Goal: Obtain resource: Download file/media

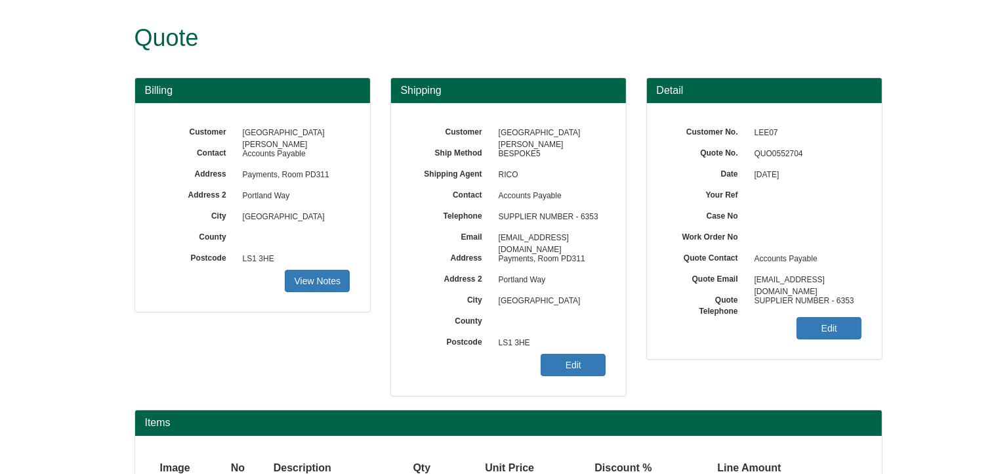
scroll to position [114, 0]
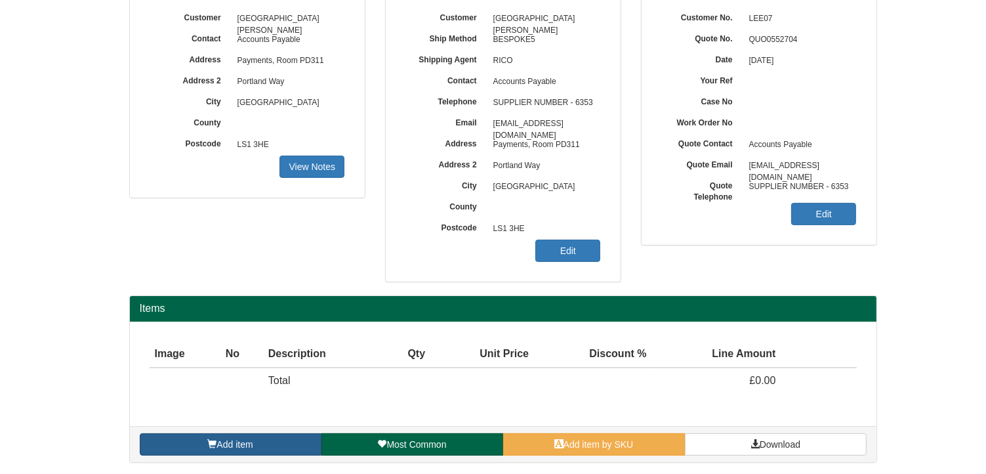
click at [291, 443] on link "Add item" at bounding box center [231, 444] width 182 height 22
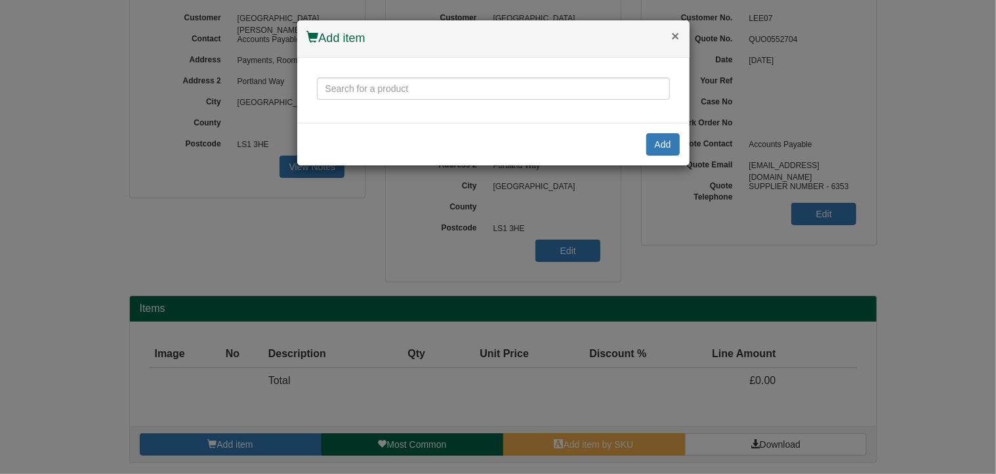
click at [674, 36] on button "×" at bounding box center [675, 36] width 8 height 14
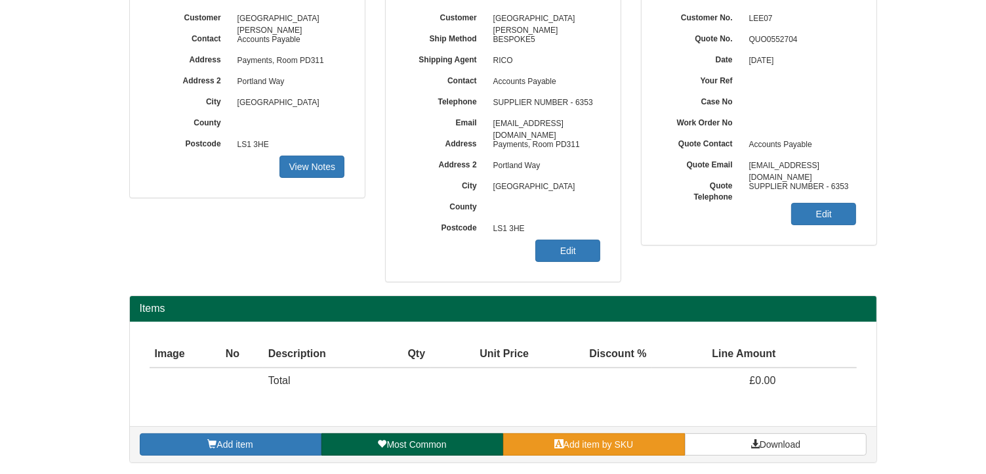
click at [651, 443] on link "Add item by SKU" at bounding box center [594, 444] width 182 height 22
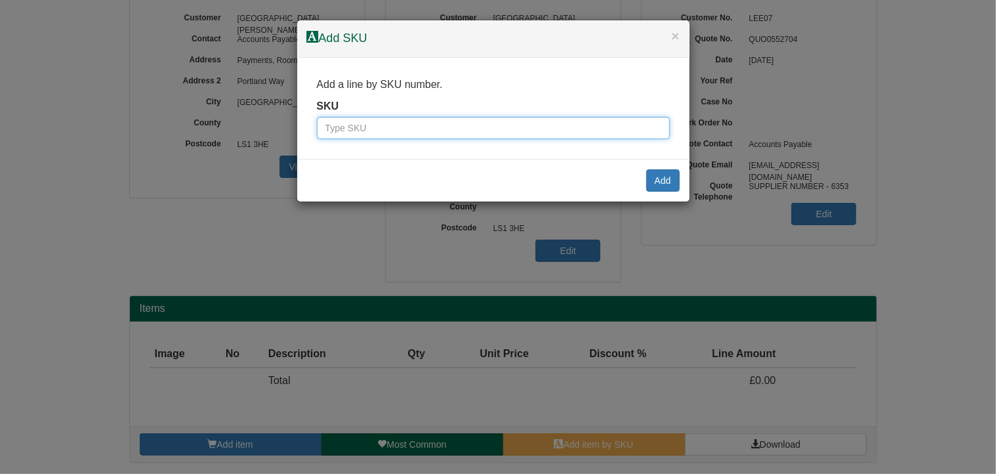
paste input "8833003"
type input "8833003"
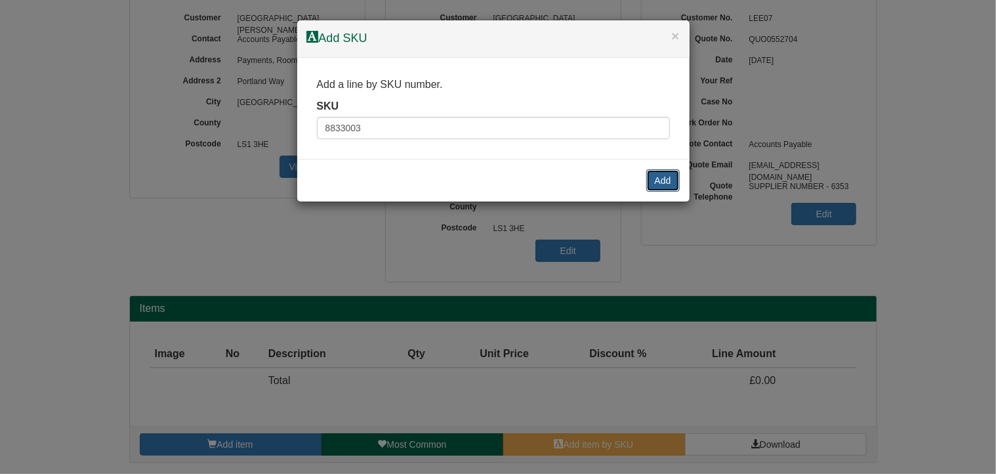
click at [666, 179] on button "Add" at bounding box center [662, 180] width 33 height 22
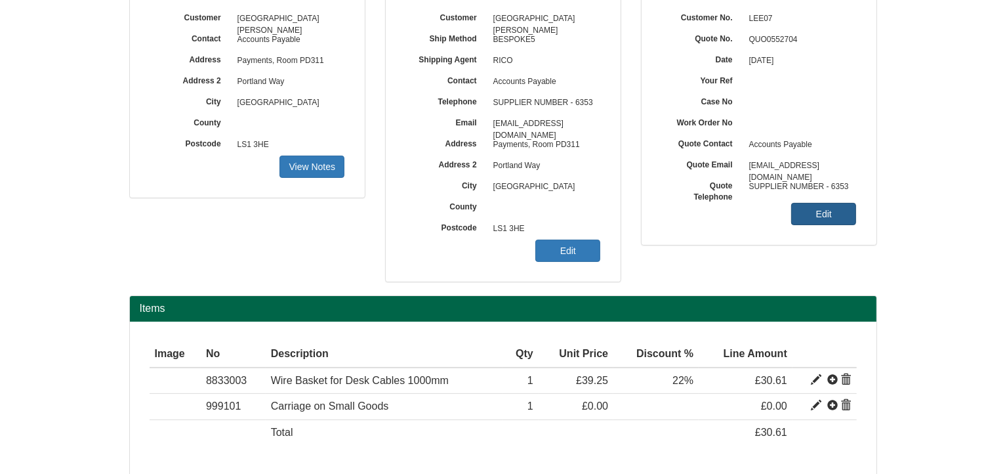
click at [817, 214] on link "Edit" at bounding box center [823, 214] width 65 height 22
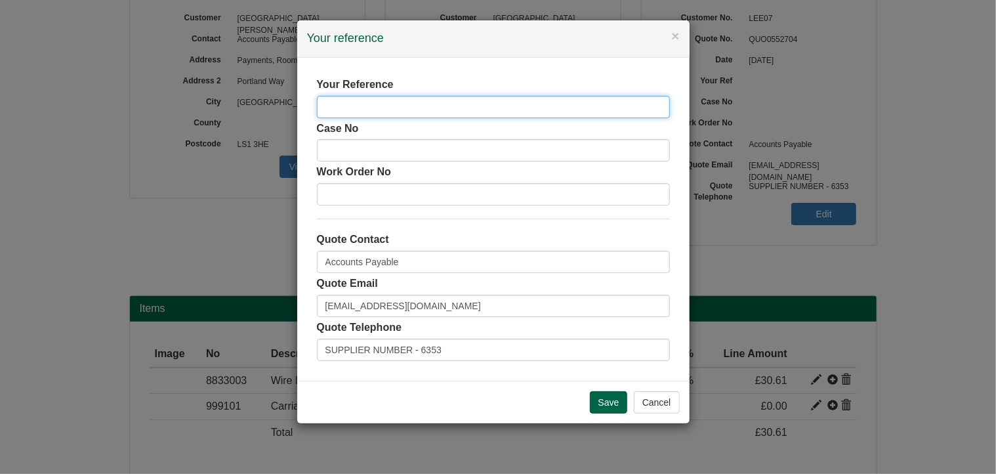
click at [428, 107] on input "text" at bounding box center [493, 107] width 353 height 22
type input "Cable Tray"
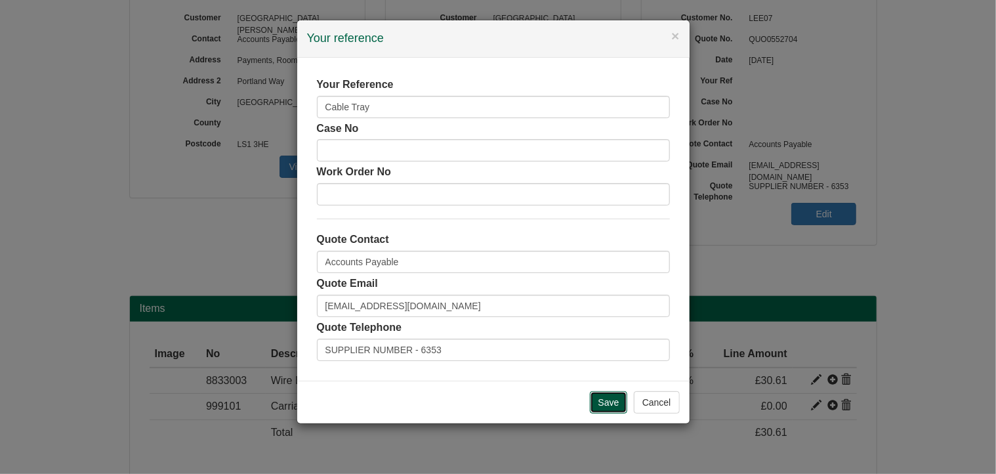
click at [607, 400] on input "Save" at bounding box center [609, 402] width 38 height 22
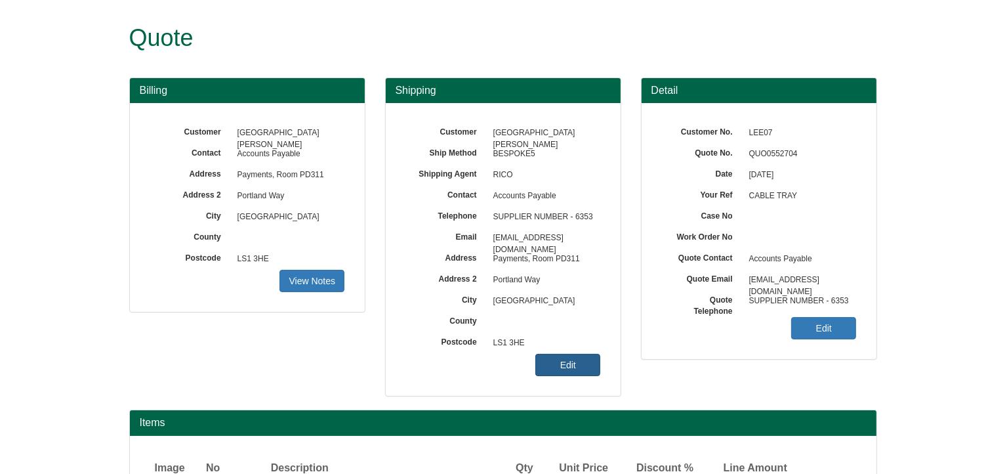
click at [545, 363] on link "Edit" at bounding box center [567, 365] width 65 height 22
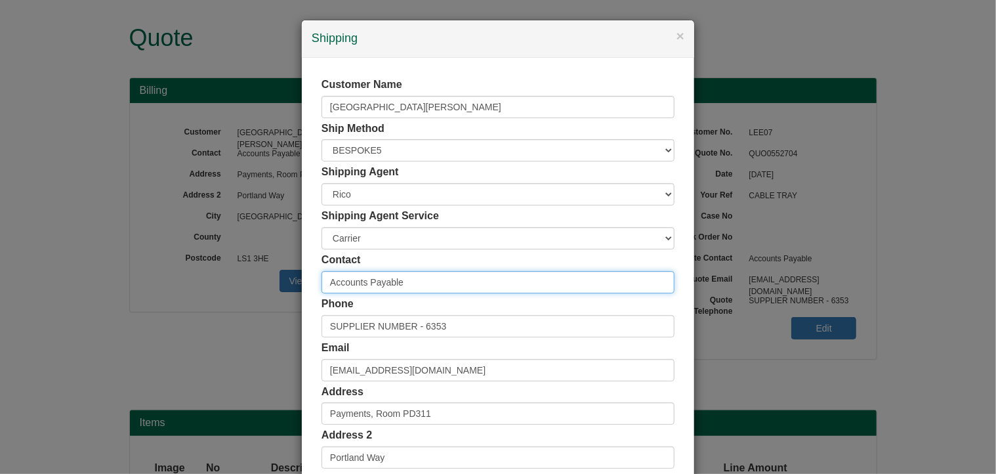
drag, startPoint x: 434, startPoint y: 282, endPoint x: 153, endPoint y: 295, distance: 281.1
click at [153, 295] on div "× Shipping Customer Name [GEOGRAPHIC_DATA][PERSON_NAME] Ship Method Free of Cha…" at bounding box center [498, 237] width 996 height 474
type input "[PERSON_NAME]"
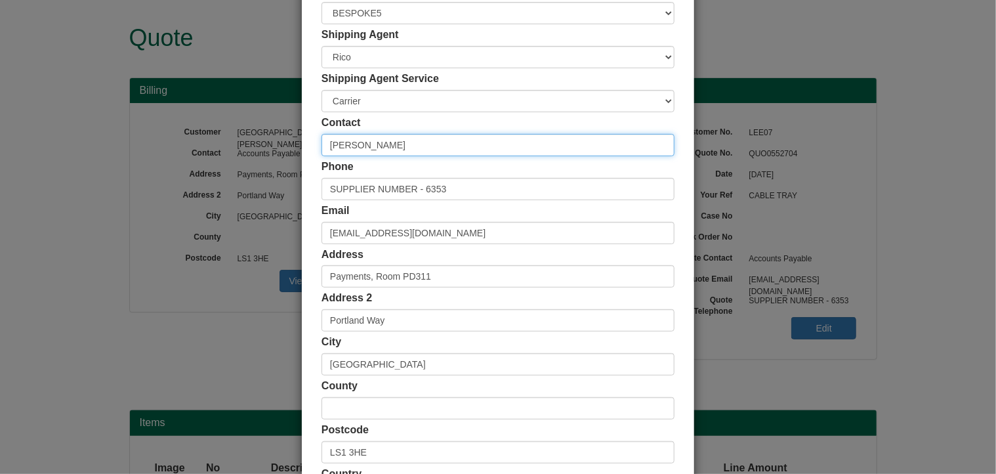
scroll to position [252, 0]
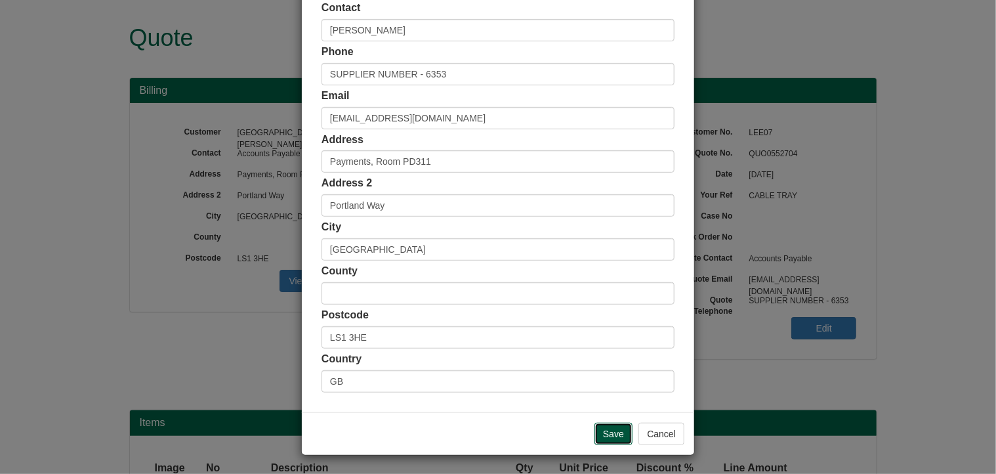
click at [603, 433] on input "Save" at bounding box center [613, 433] width 38 height 22
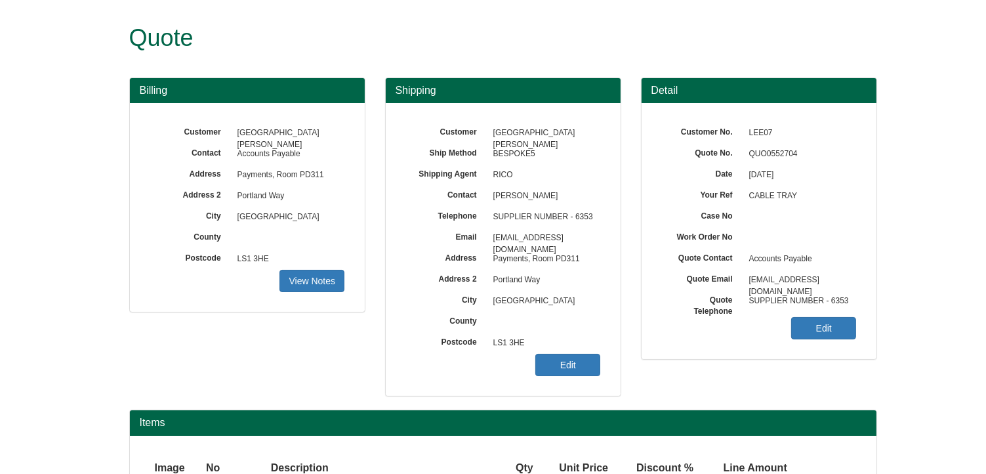
scroll to position [166, 0]
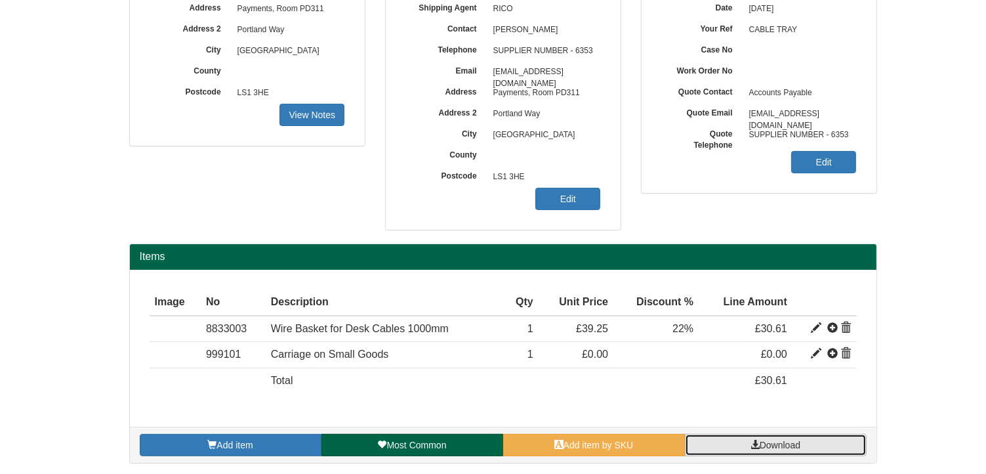
click at [788, 442] on span "Download" at bounding box center [780, 445] width 41 height 10
